Goal: Navigation & Orientation: Find specific page/section

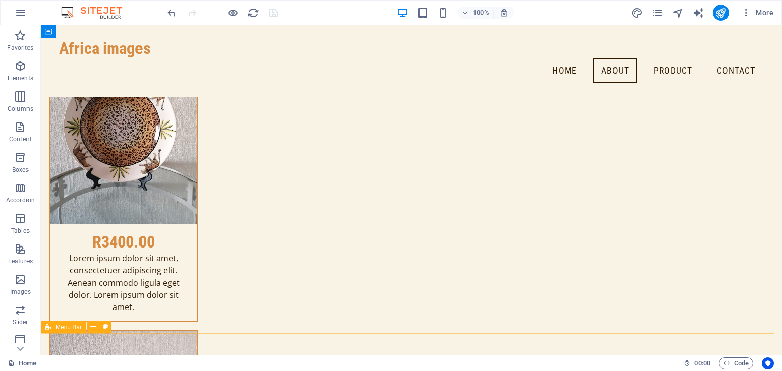
scroll to position [4004, 0]
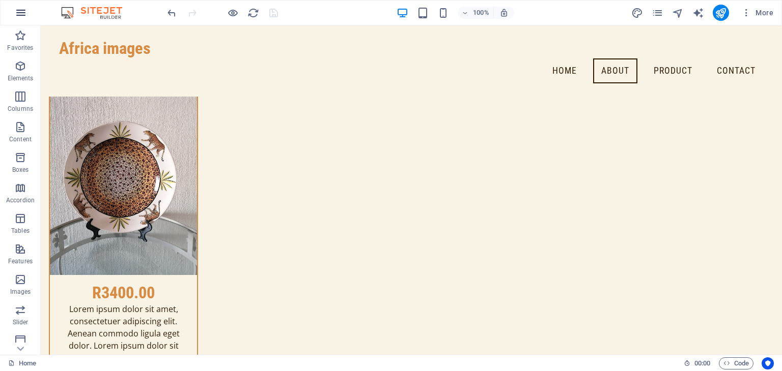
click at [22, 14] on icon "button" at bounding box center [21, 13] width 12 height 12
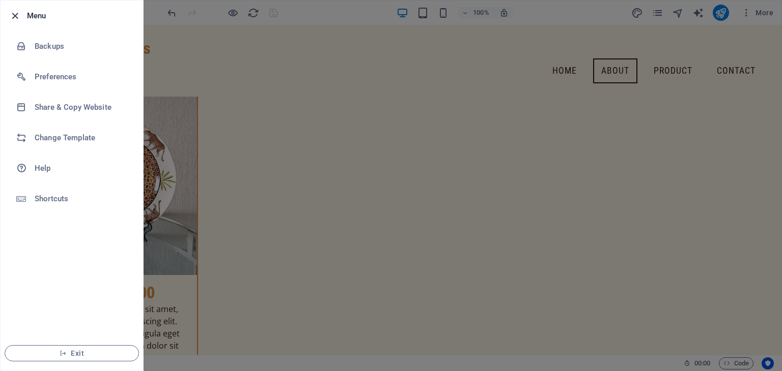
click at [16, 15] on icon "button" at bounding box center [15, 16] width 12 height 12
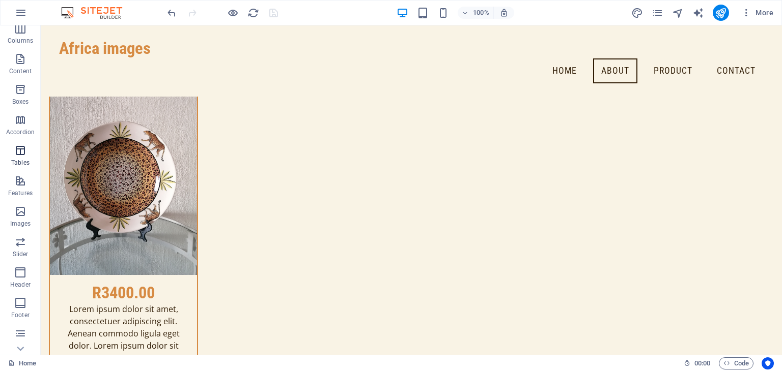
scroll to position [128, 0]
click at [766, 12] on span "More" at bounding box center [757, 13] width 32 height 10
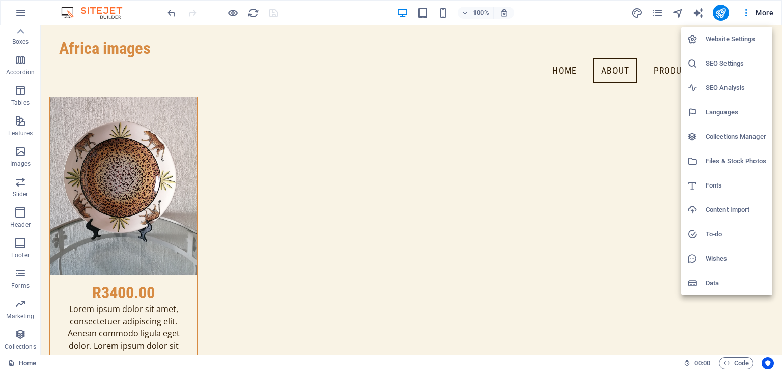
click at [776, 44] on div at bounding box center [391, 185] width 782 height 371
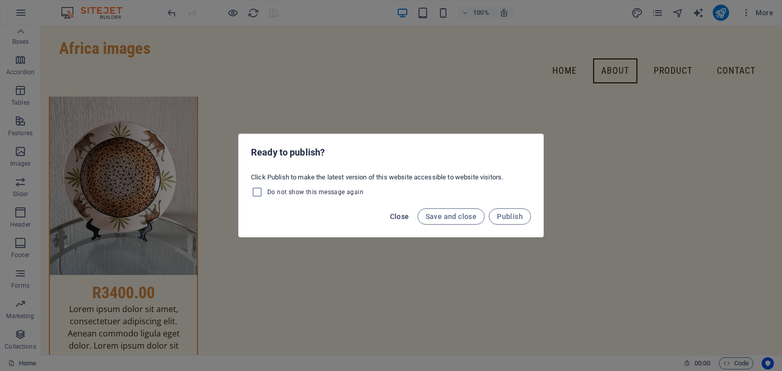
click at [406, 214] on span "Close" at bounding box center [399, 217] width 19 height 8
